Goal: Navigation & Orientation: Understand site structure

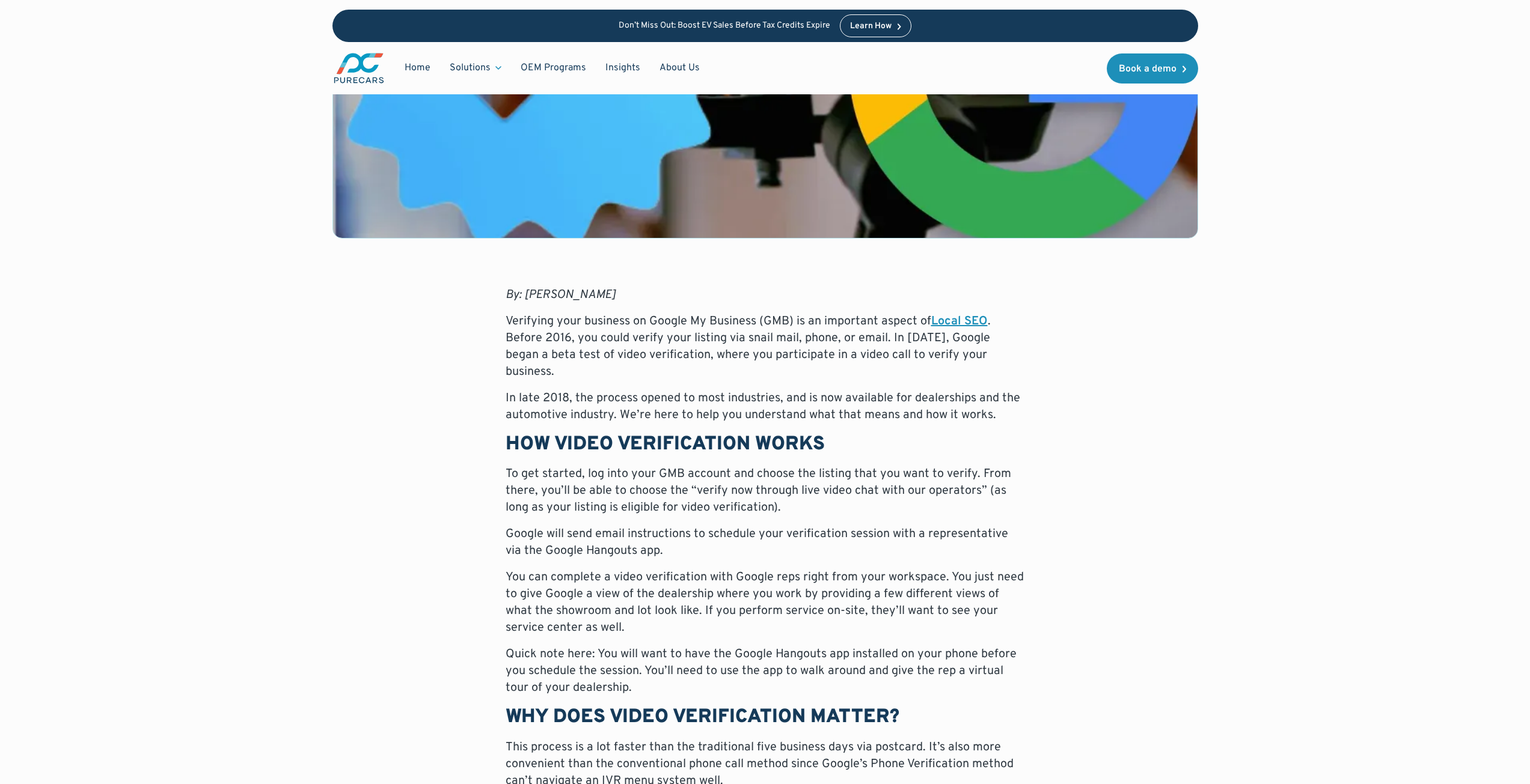
drag, startPoint x: 1538, startPoint y: 304, endPoint x: 1538, endPoint y: 320, distance: 16.0
click at [1529, 310] on html "Don’t Miss Out: Boost EV Sales Before Tax Credits Expire Learn How Home Solutio…" at bounding box center [765, 17] width 1530 height 784
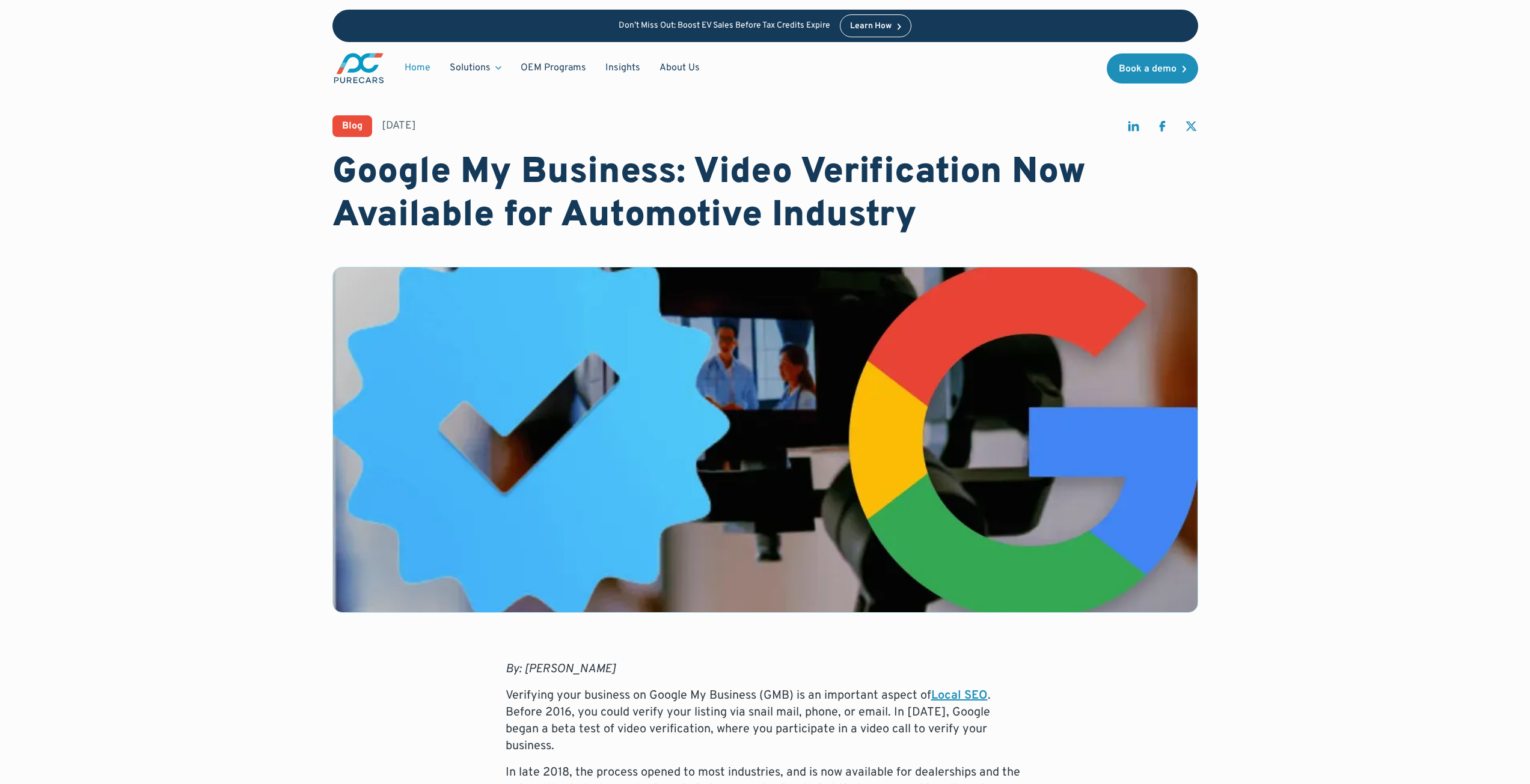
click at [415, 63] on link "Home" at bounding box center [417, 68] width 45 height 23
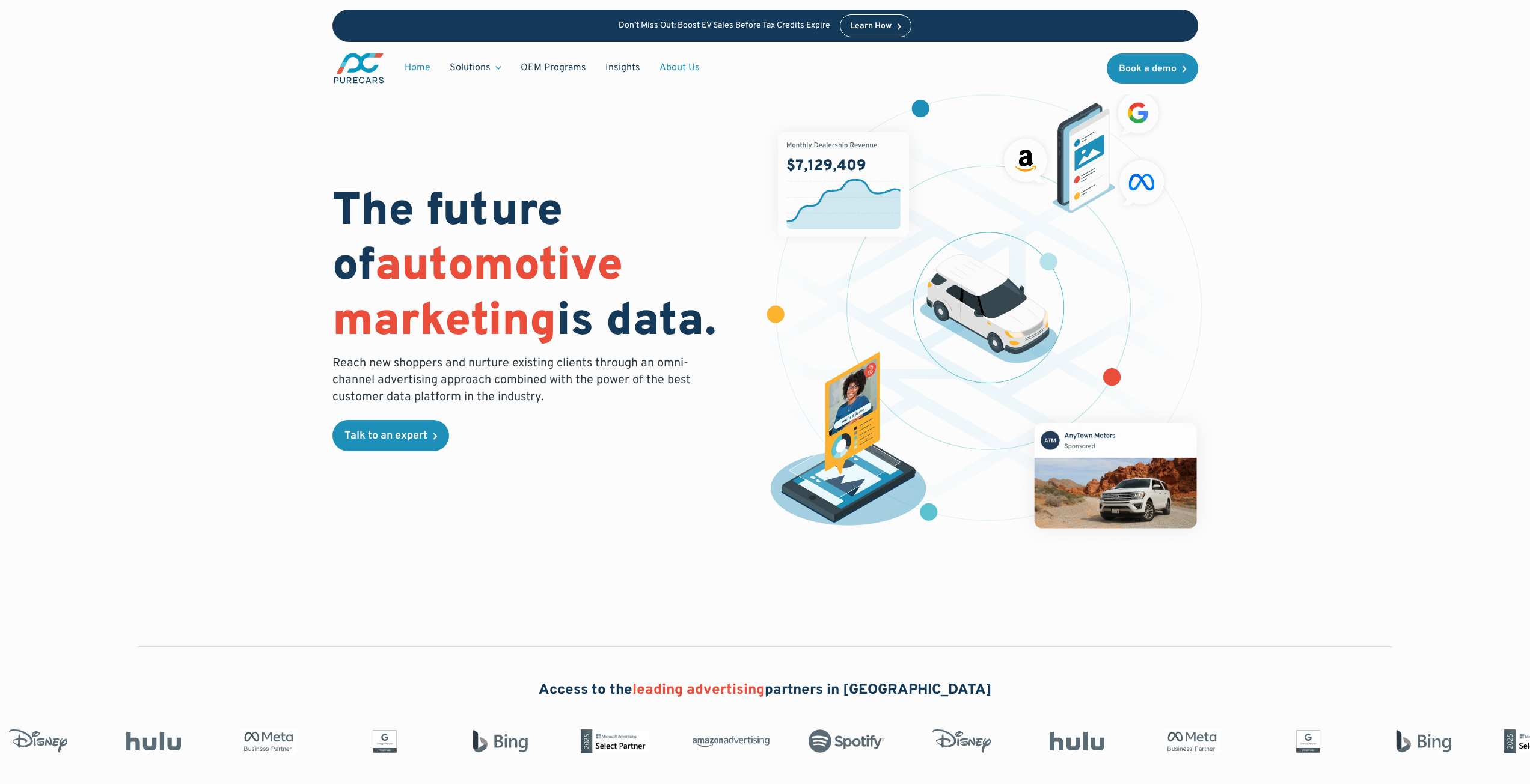
click at [671, 66] on link "About Us" at bounding box center [679, 68] width 59 height 23
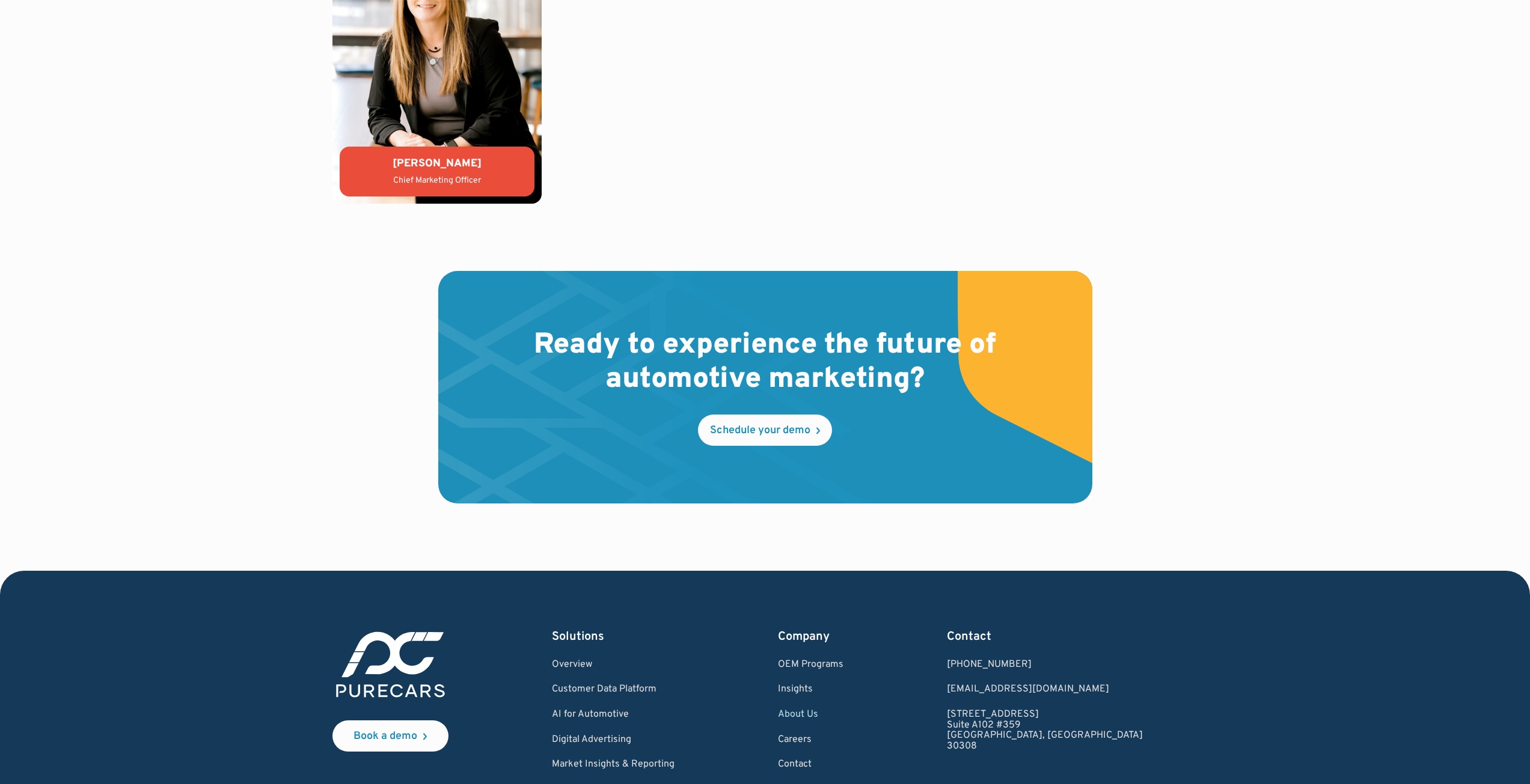
scroll to position [3227, 0]
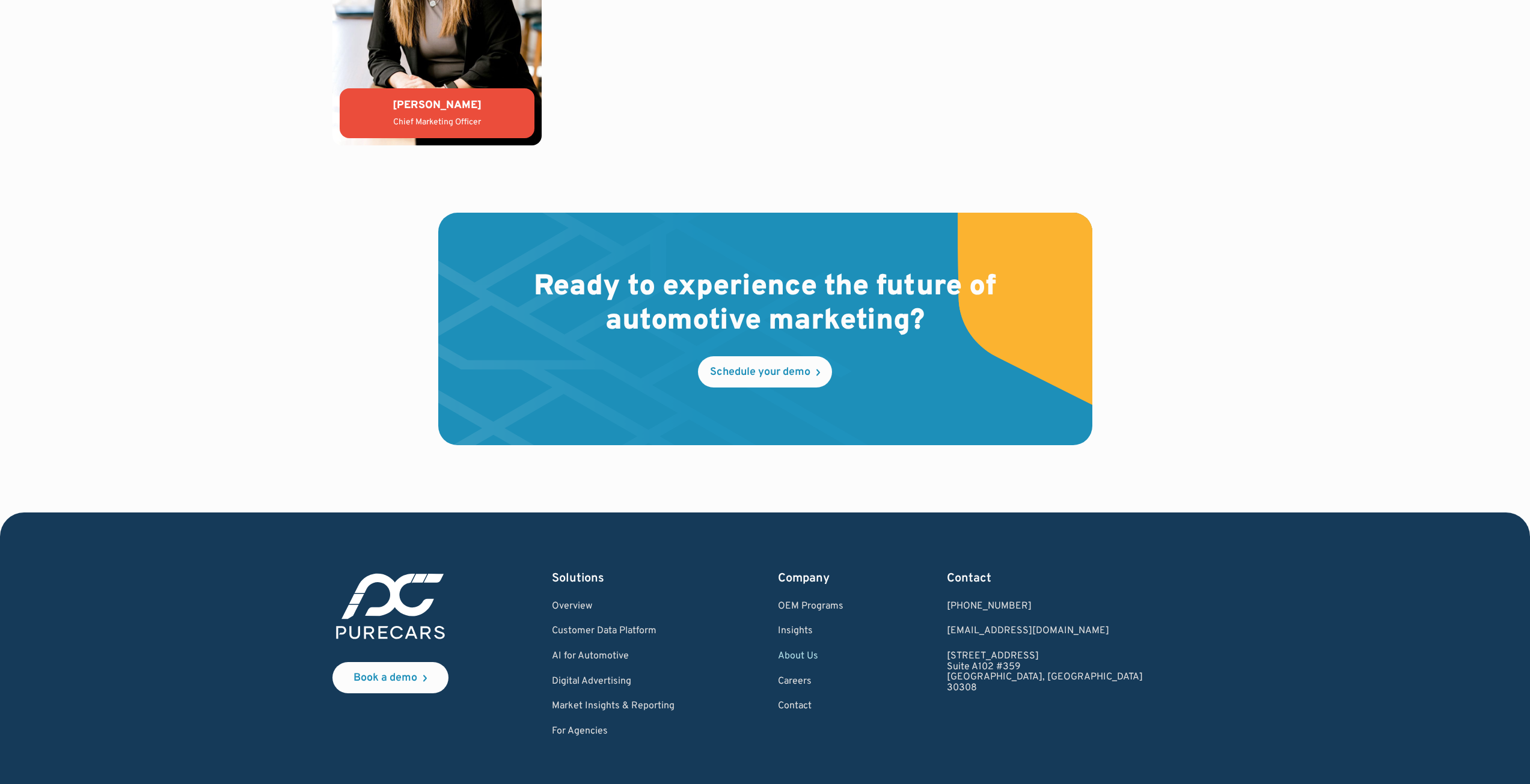
drag, startPoint x: 1509, startPoint y: 57, endPoint x: 1538, endPoint y: 51, distance: 29.6
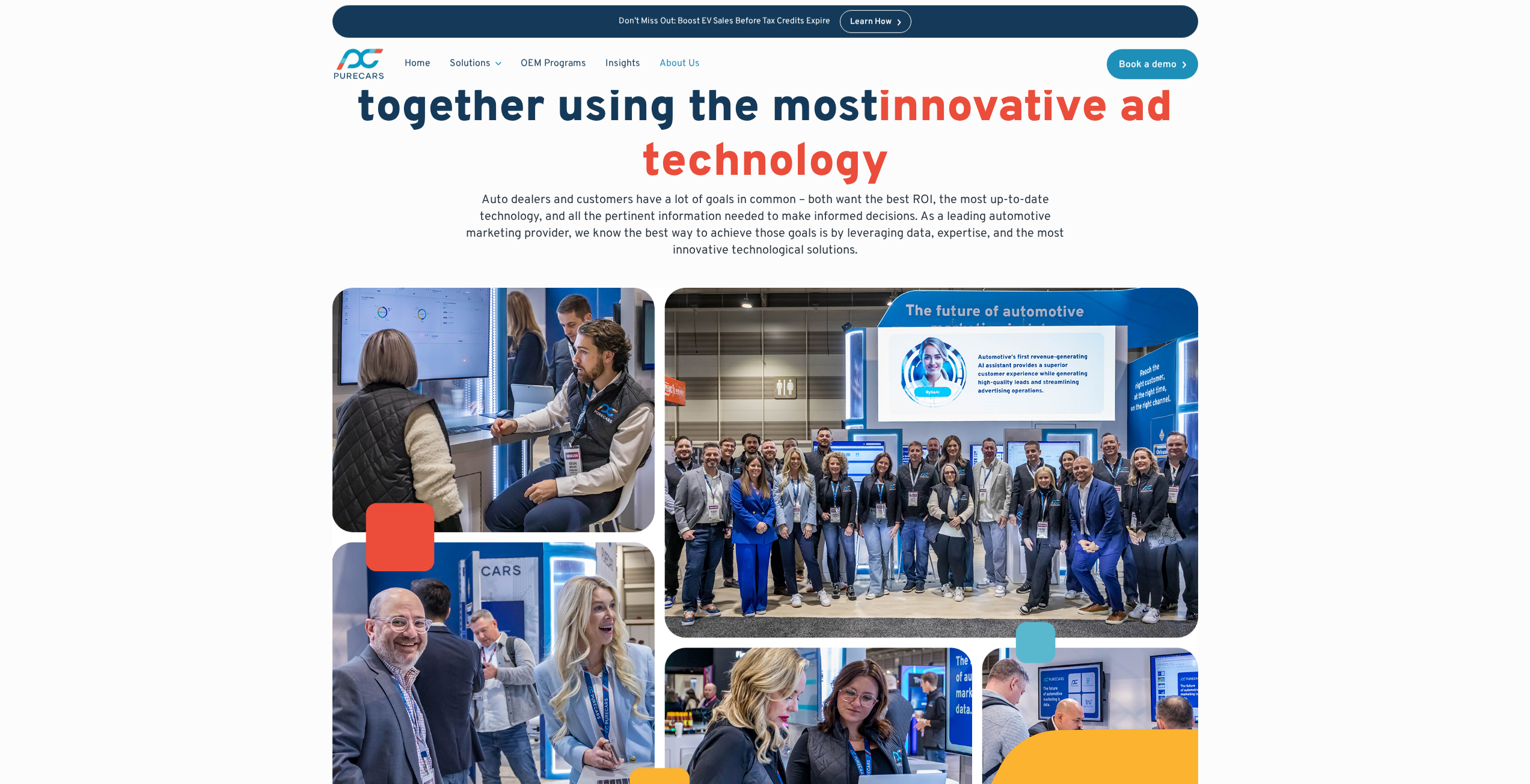
scroll to position [0, 0]
